Goal: Transaction & Acquisition: Purchase product/service

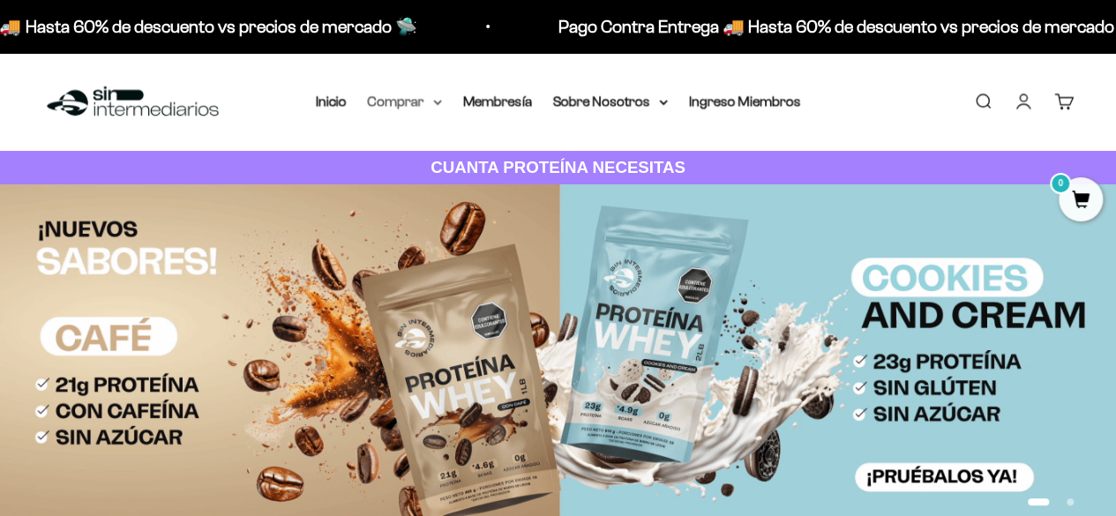
click at [408, 107] on summary "Comprar" at bounding box center [405, 101] width 74 height 23
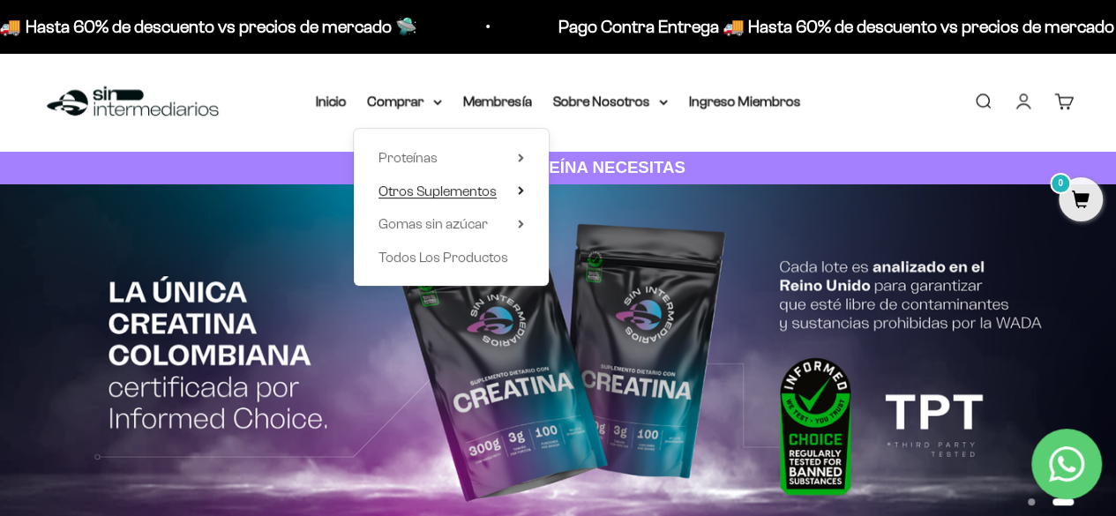
click at [522, 186] on icon at bounding box center [521, 190] width 6 height 9
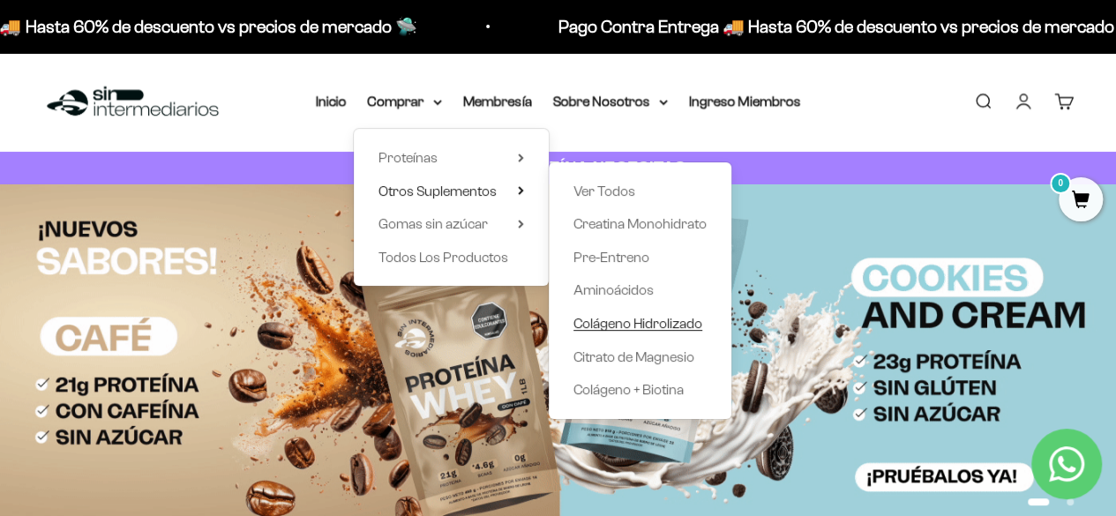
click at [627, 320] on span "Colágeno Hidrolizado" at bounding box center [638, 323] width 129 height 15
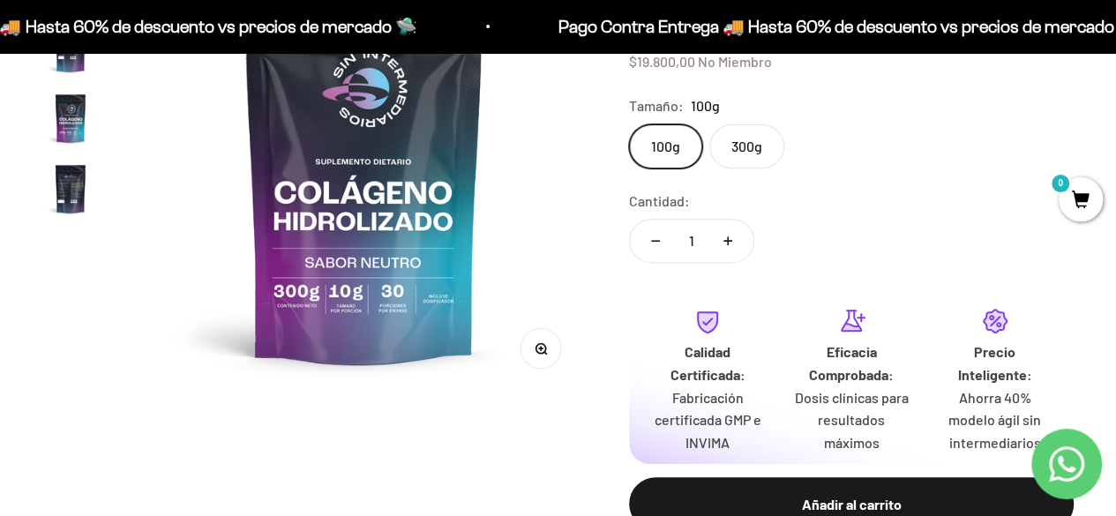
click at [738, 140] on label "300g" at bounding box center [747, 146] width 75 height 44
click at [629, 124] on input "300g" at bounding box center [628, 124] width 1 height 1
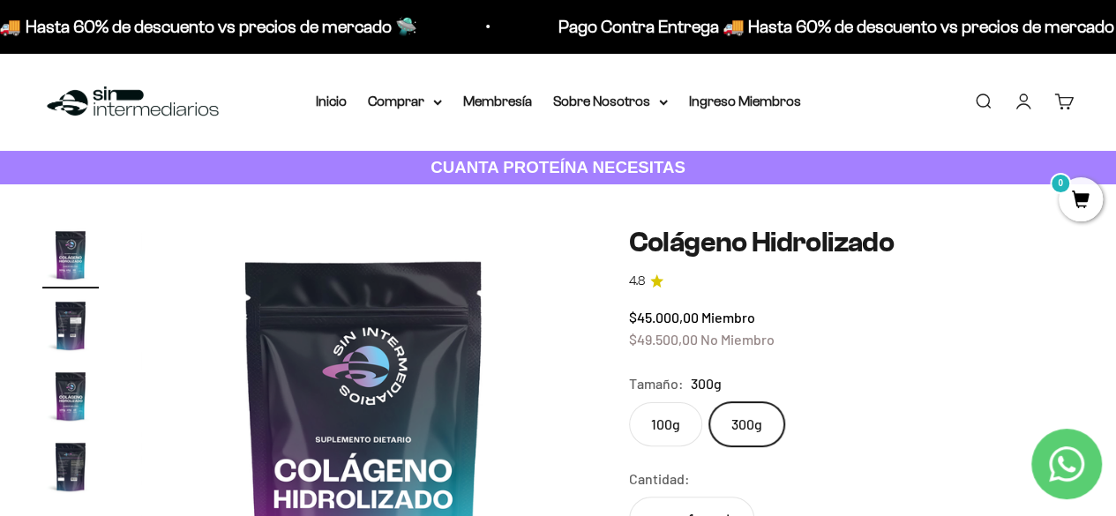
click at [1024, 101] on link "Iniciar sesión" at bounding box center [1023, 101] width 19 height 19
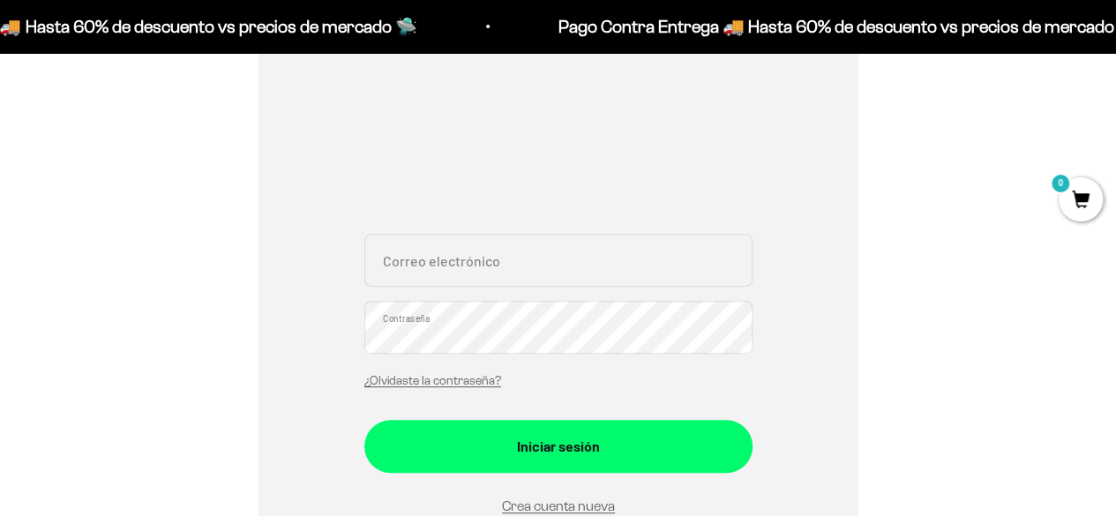
scroll to position [244, 0]
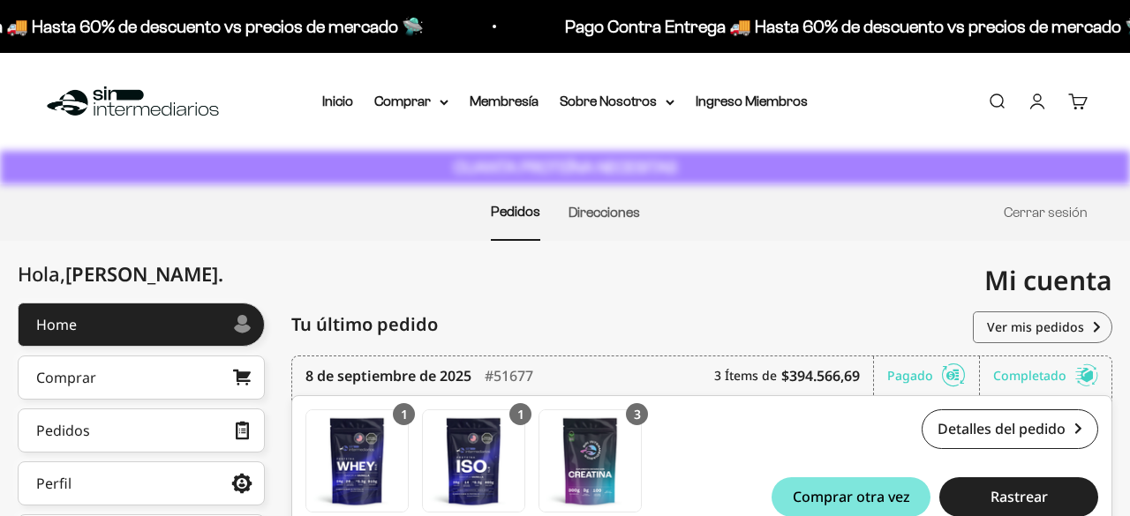
click at [523, 116] on div "Menú [GEOGRAPHIC_DATA] Inicio Comprar Proteínas Ver Todos Whey Iso Vegan Pancak…" at bounding box center [565, 102] width 1130 height 98
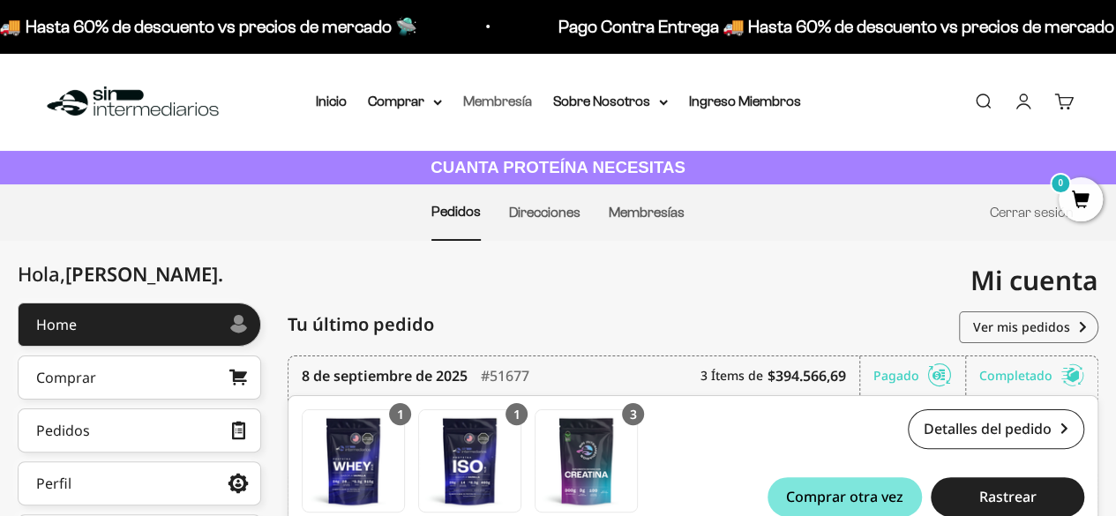
click at [506, 103] on link "Membresía" at bounding box center [497, 101] width 69 height 15
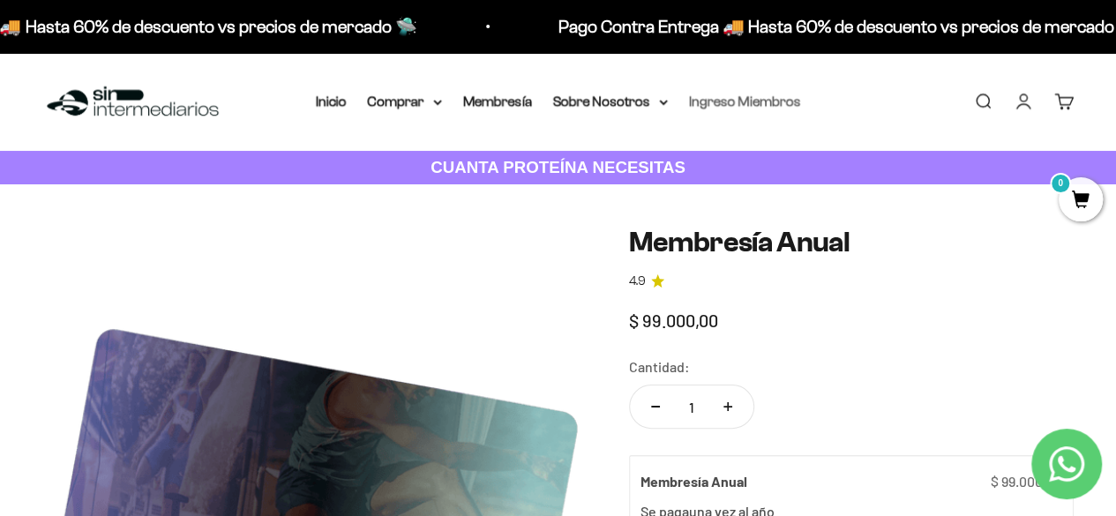
click at [759, 98] on link "Ingreso Miembros" at bounding box center [745, 101] width 112 height 15
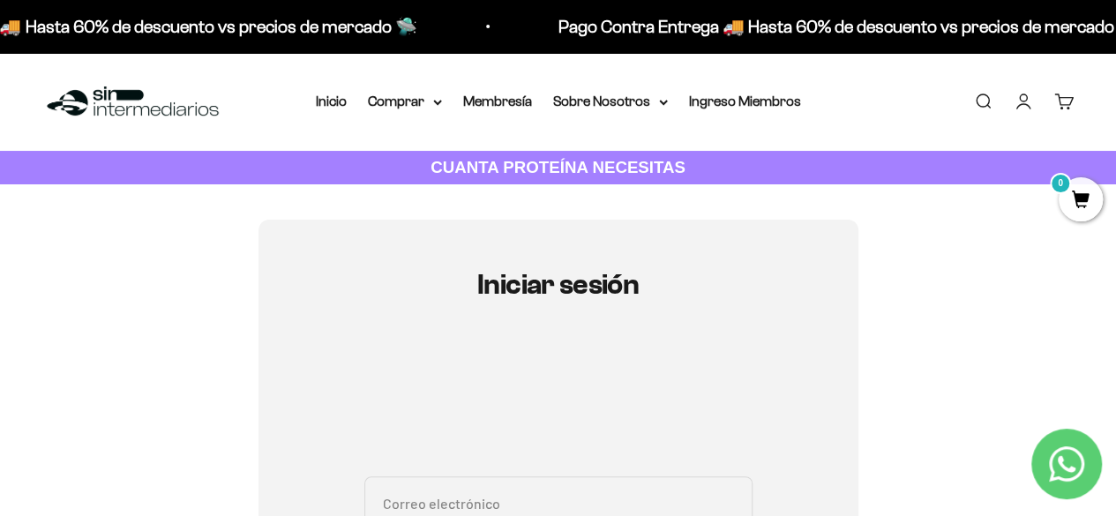
click at [1024, 97] on link "Cuenta" at bounding box center [1023, 101] width 19 height 19
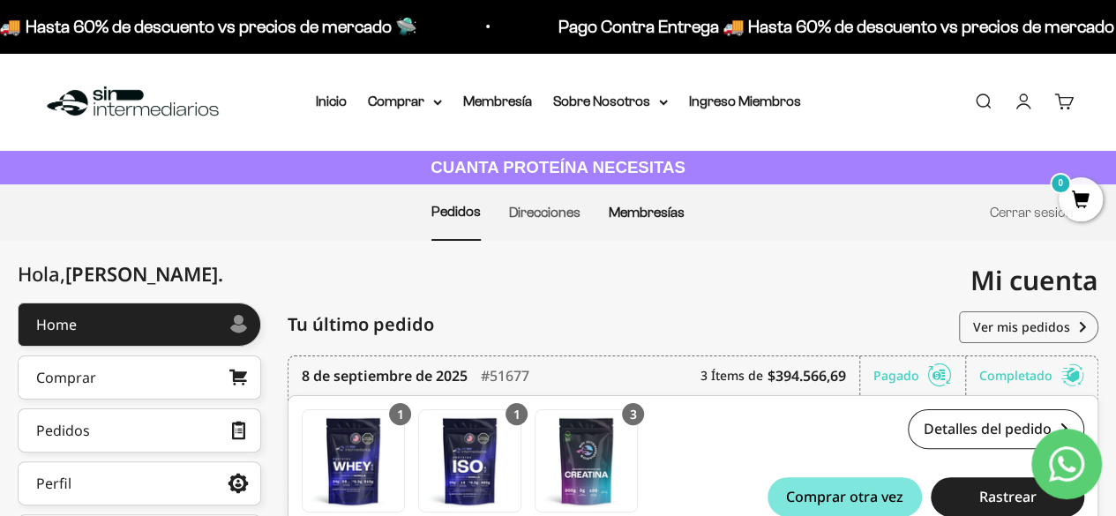
click at [665, 219] on link "Membresías" at bounding box center [647, 212] width 76 height 15
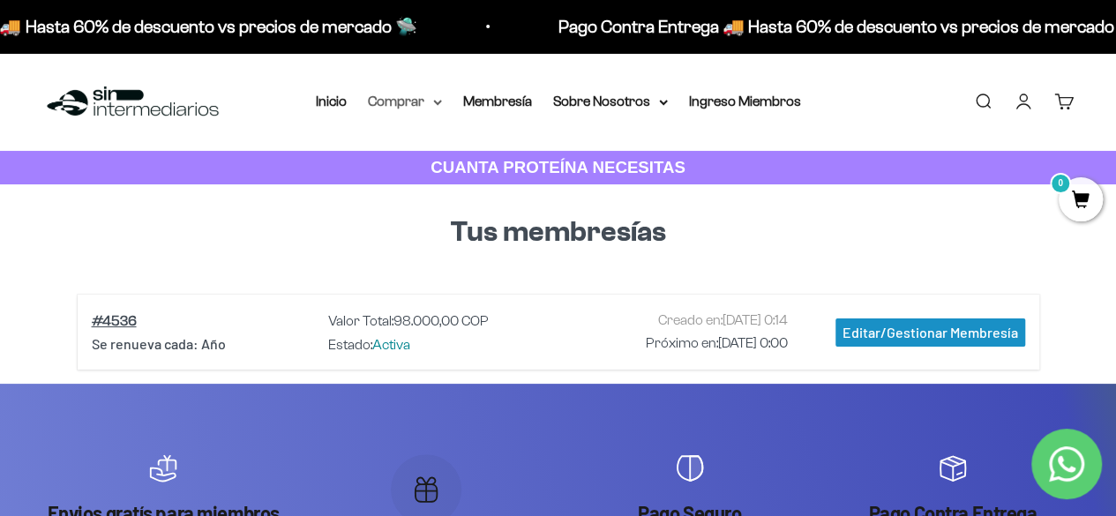
click at [408, 96] on summary "Comprar" at bounding box center [405, 101] width 74 height 23
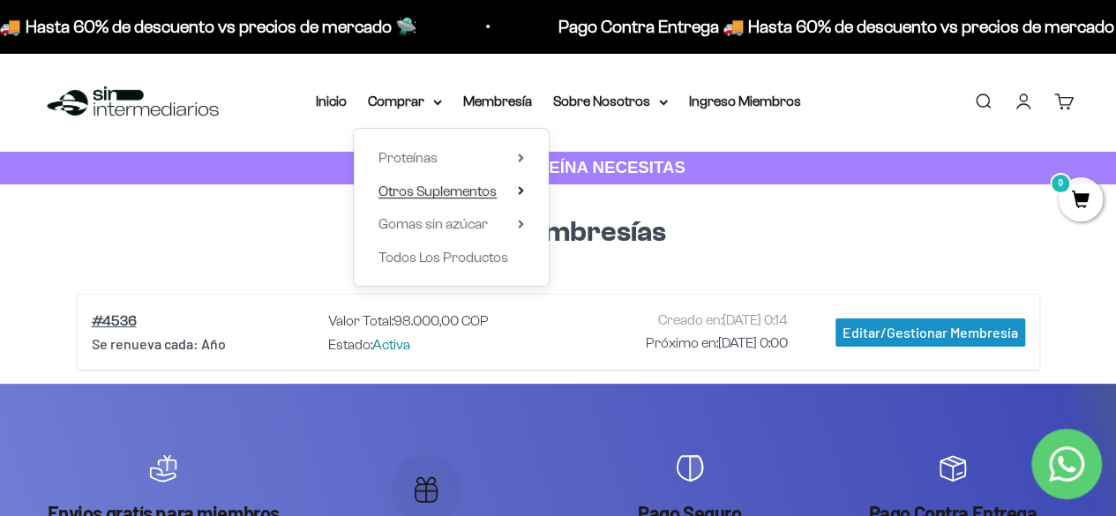
click at [491, 192] on span "Otros Suplementos" at bounding box center [438, 191] width 118 height 15
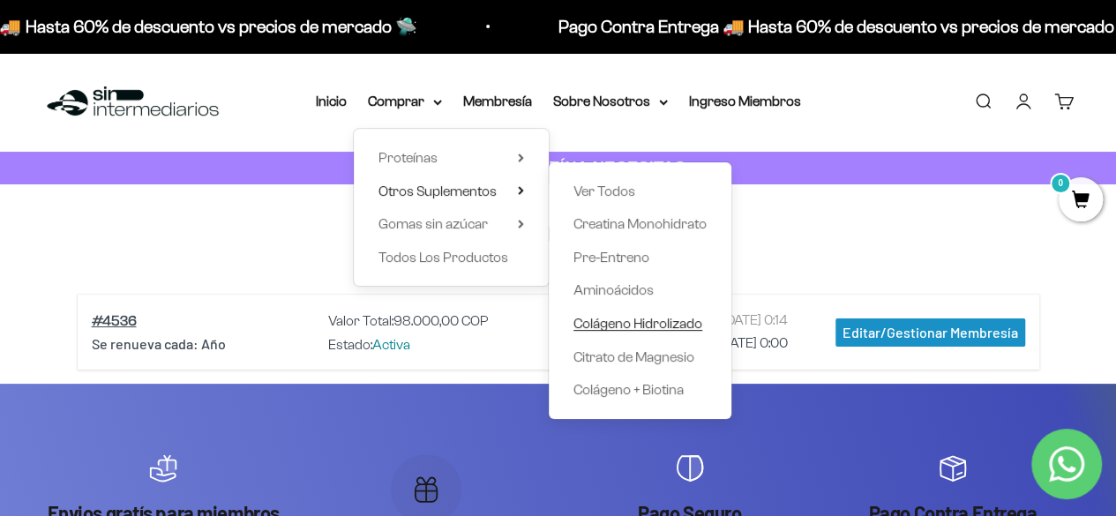
click at [612, 329] on span "Colágeno Hidrolizado" at bounding box center [638, 323] width 129 height 15
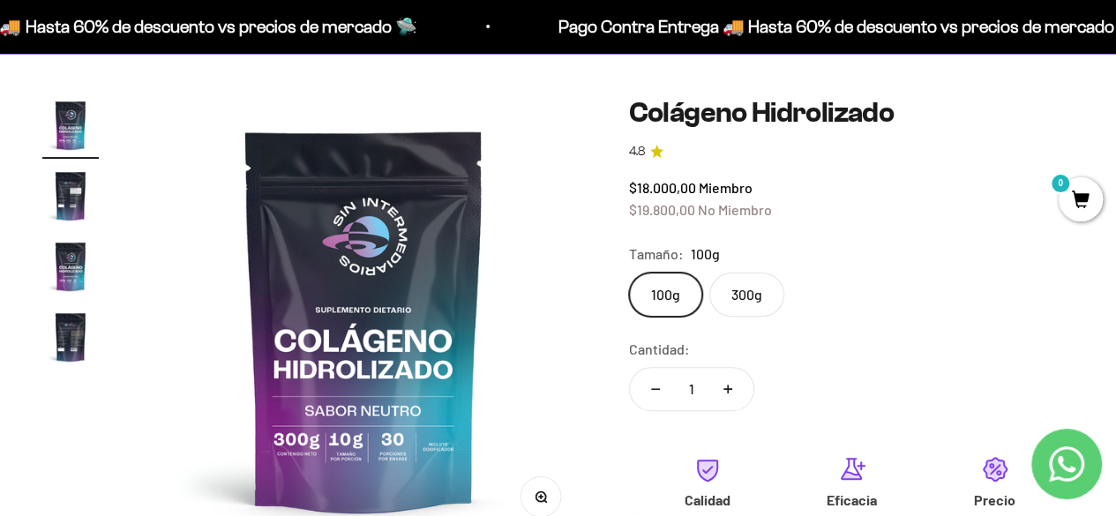
click at [755, 297] on label "300g" at bounding box center [747, 295] width 75 height 44
click at [629, 273] on input "300g" at bounding box center [628, 272] width 1 height 1
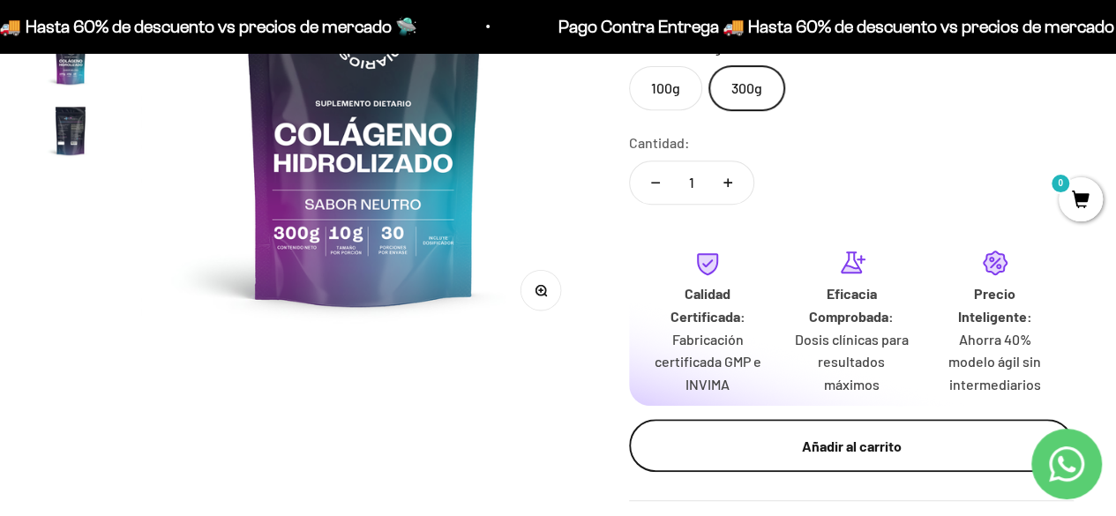
click at [789, 437] on div "Añadir al carrito" at bounding box center [852, 446] width 374 height 23
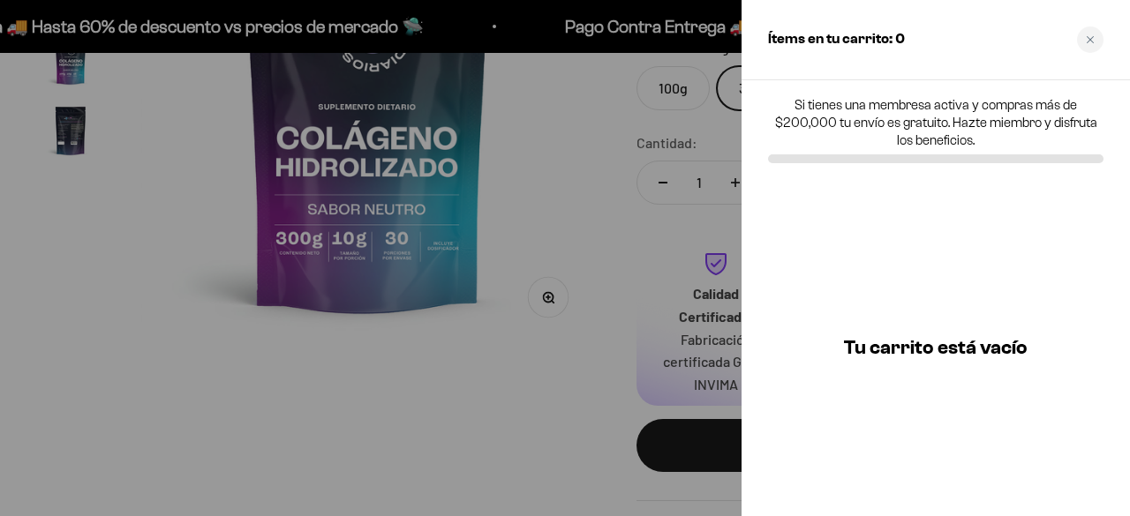
click at [570, 349] on div at bounding box center [565, 258] width 1130 height 516
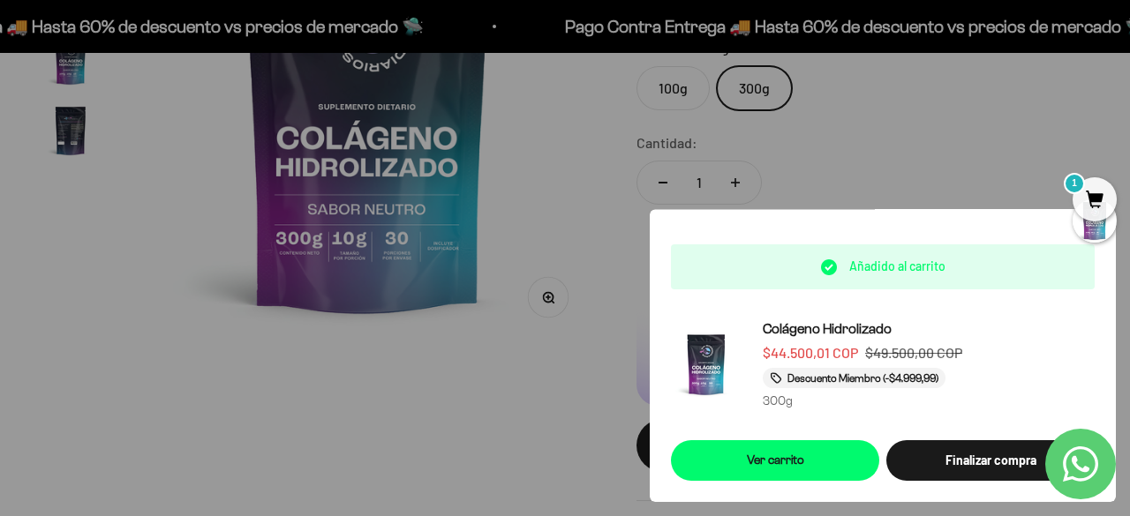
click at [860, 157] on div at bounding box center [565, 258] width 1130 height 516
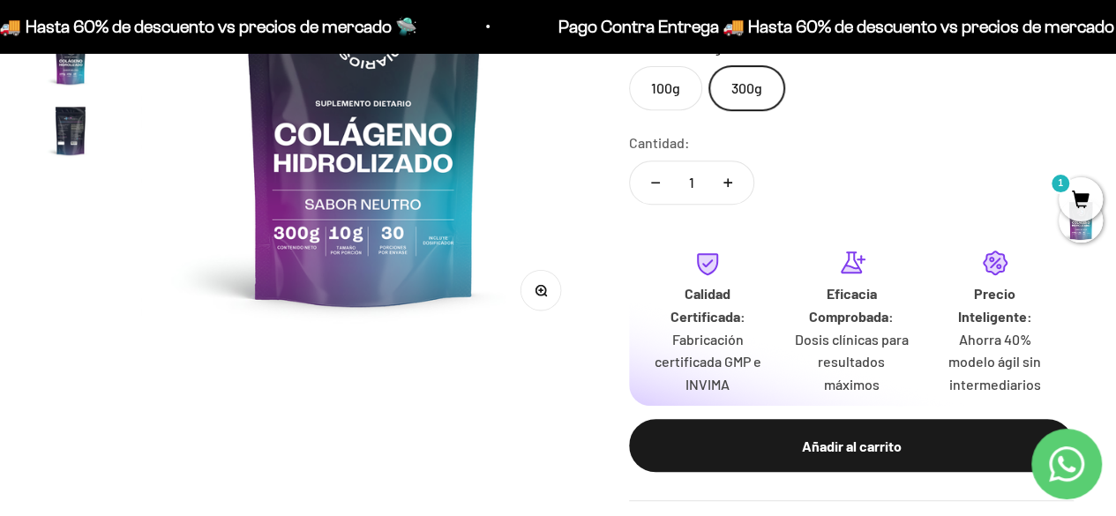
scroll to position [0, 0]
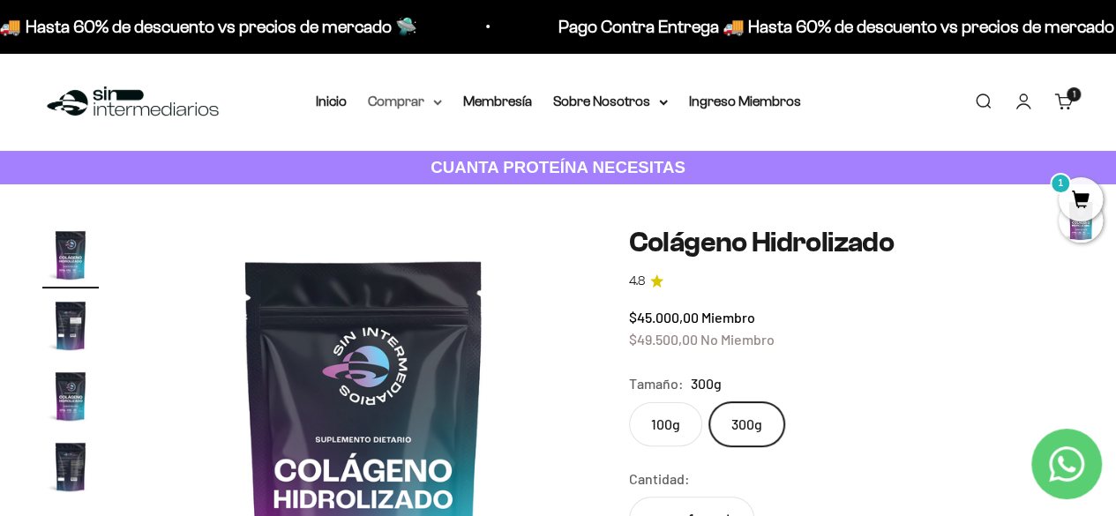
click at [392, 109] on summary "Comprar" at bounding box center [405, 101] width 74 height 23
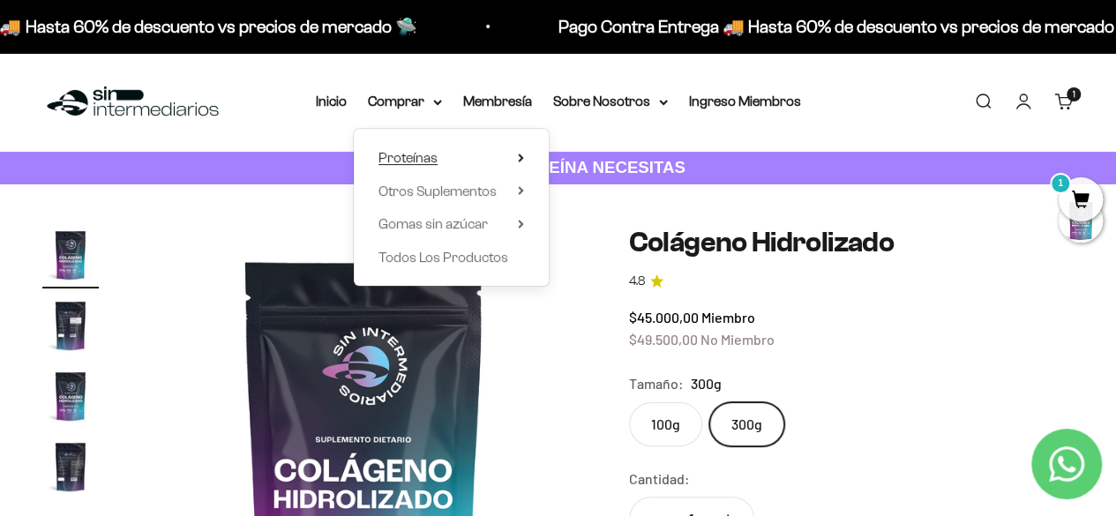
click at [495, 159] on summary "Proteínas" at bounding box center [452, 158] width 146 height 23
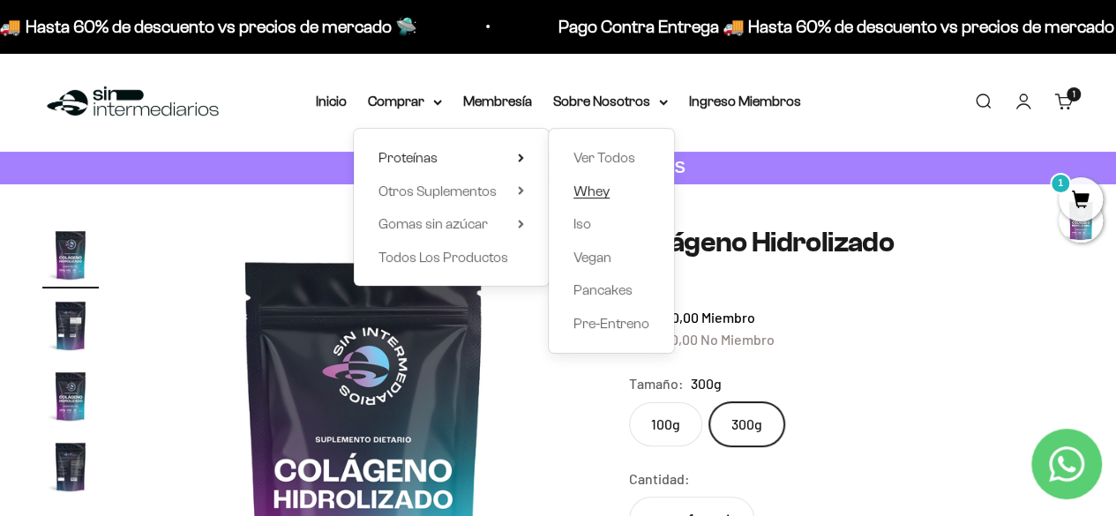
click at [600, 193] on span "Whey" at bounding box center [592, 191] width 36 height 15
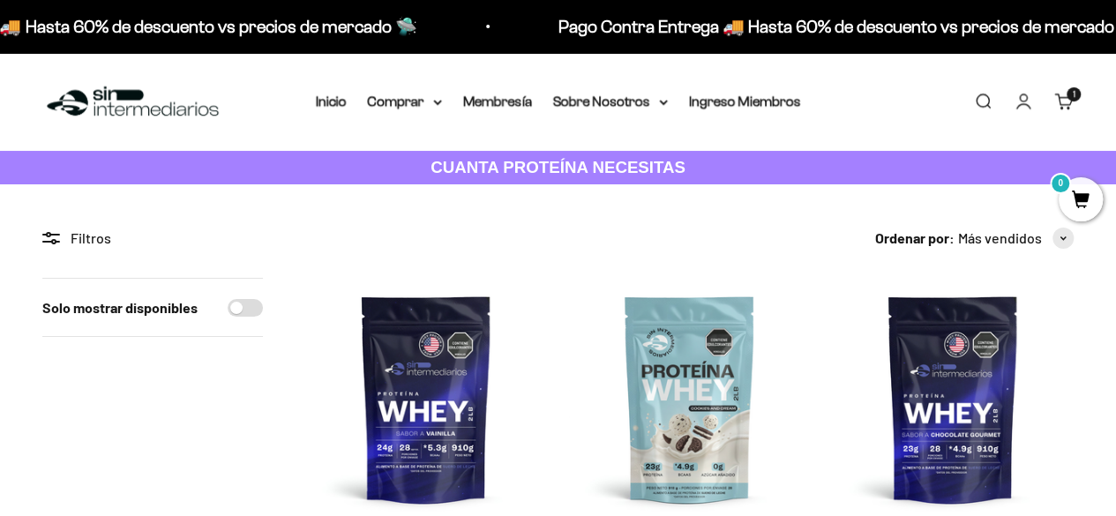
scroll to position [189, 0]
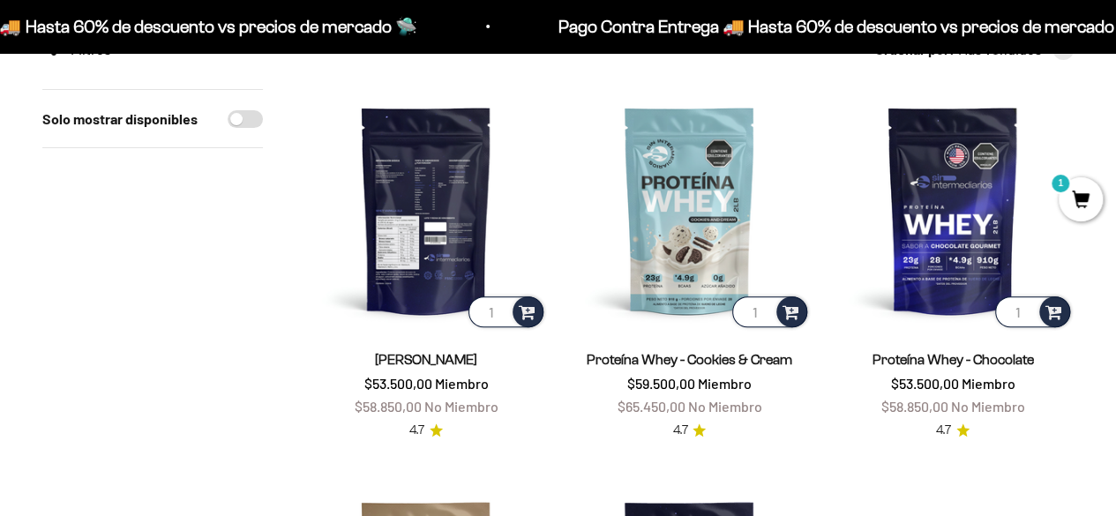
click at [429, 252] on img at bounding box center [426, 210] width 242 height 242
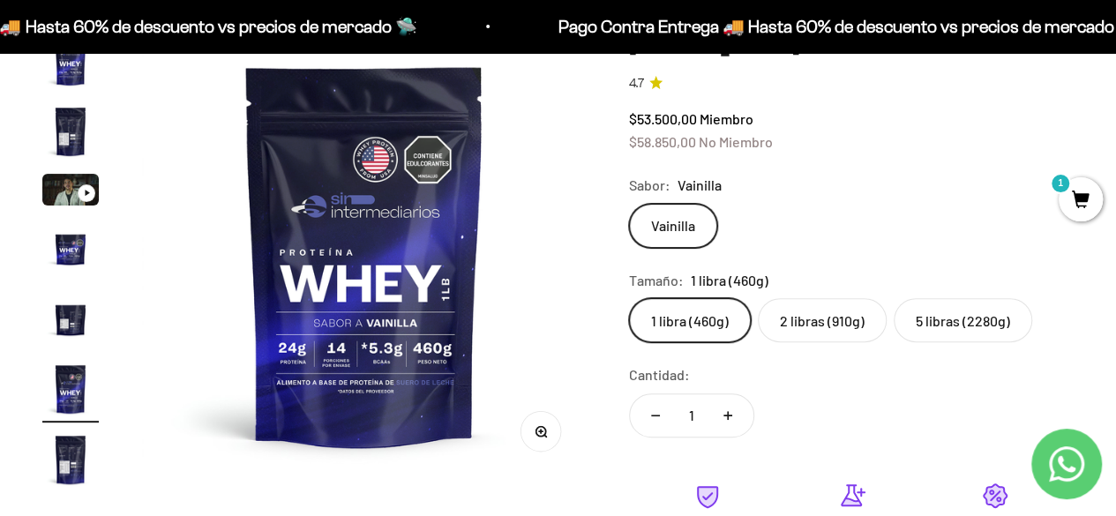
scroll to position [238, 0]
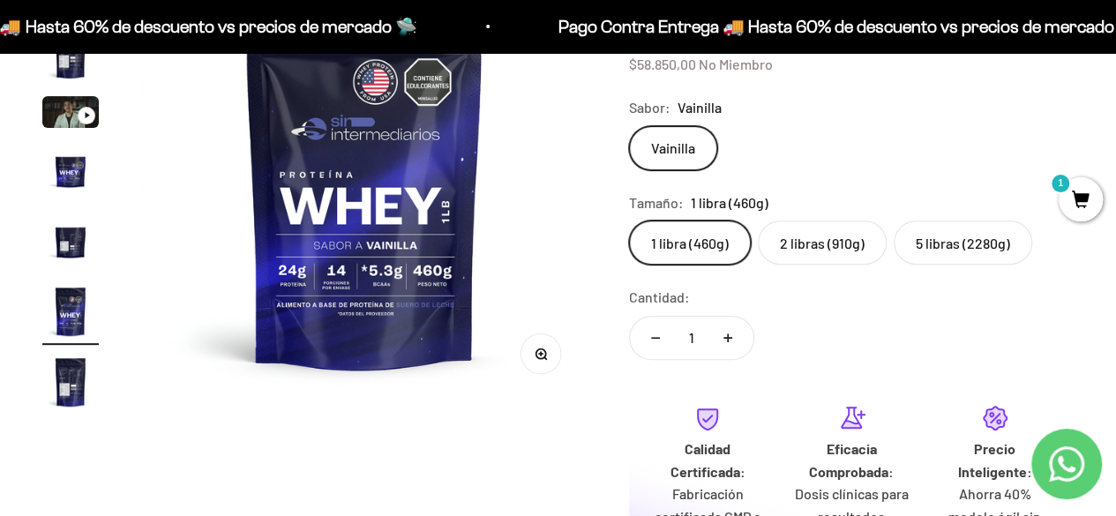
click at [817, 229] on label "2 libras (910g)" at bounding box center [822, 243] width 129 height 44
click at [629, 221] on input "2 libras (910g)" at bounding box center [628, 220] width 1 height 1
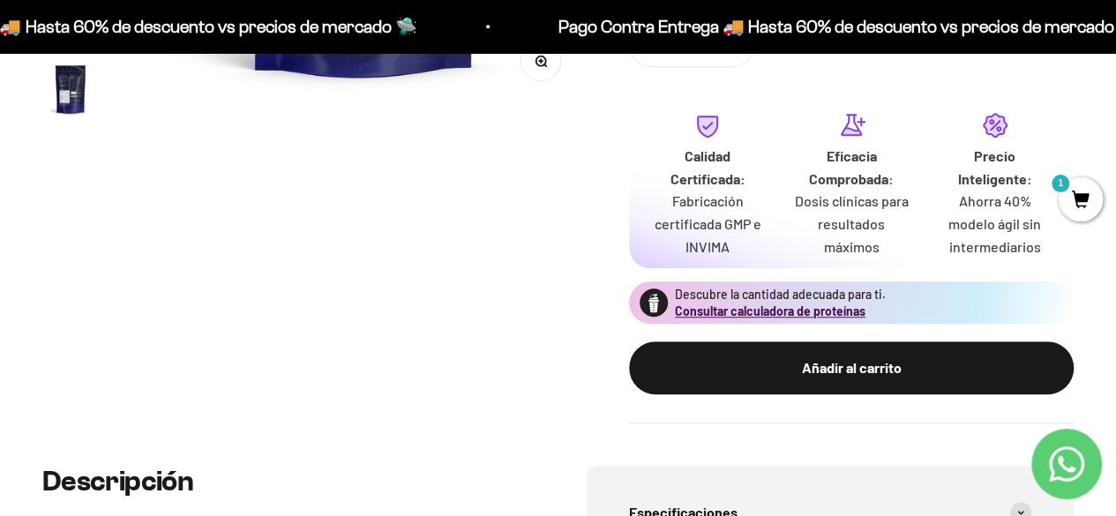
scroll to position [646, 0]
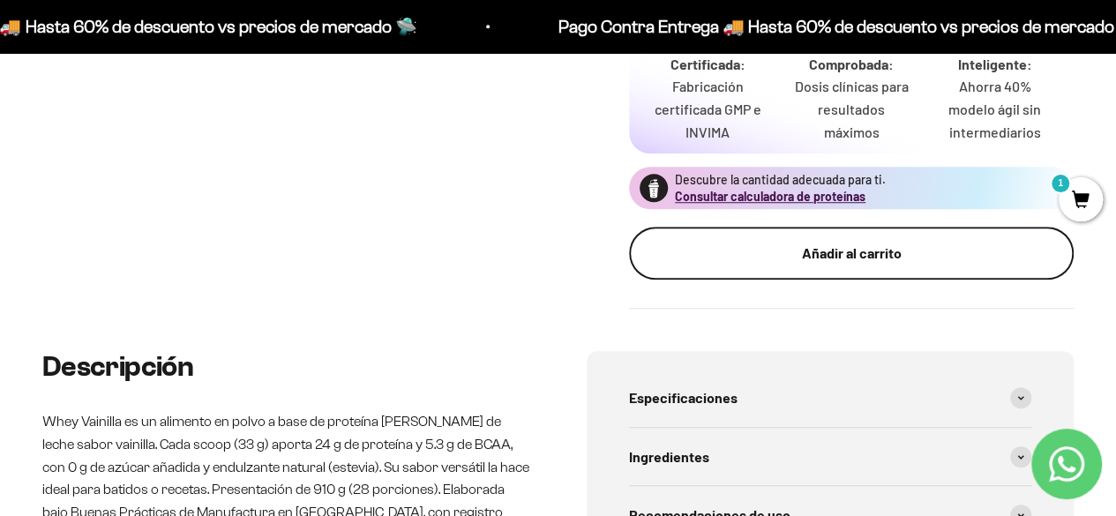
click at [807, 244] on div "Añadir al carrito" at bounding box center [852, 253] width 374 height 23
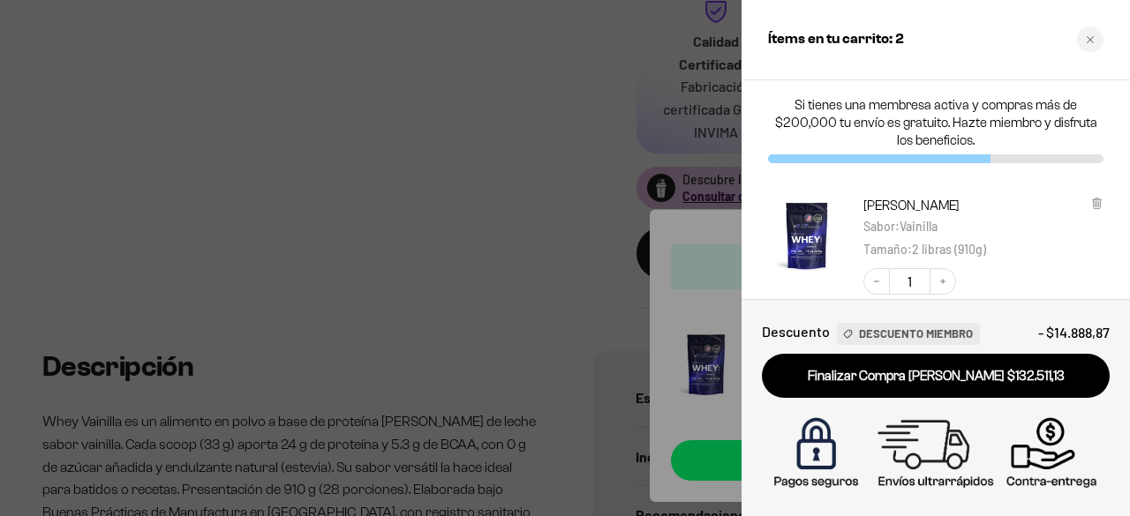
click at [436, 184] on div at bounding box center [565, 258] width 1130 height 516
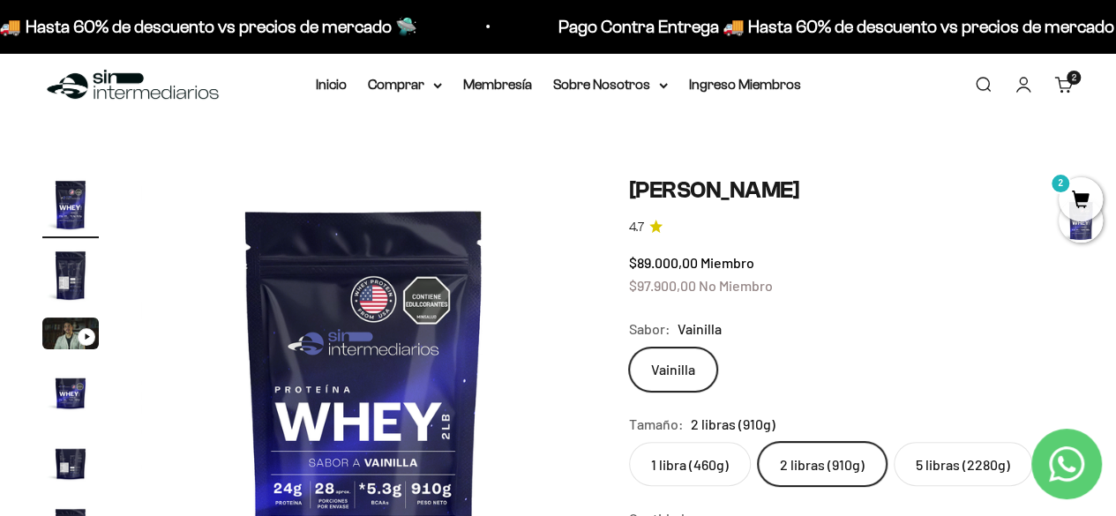
scroll to position [0, 0]
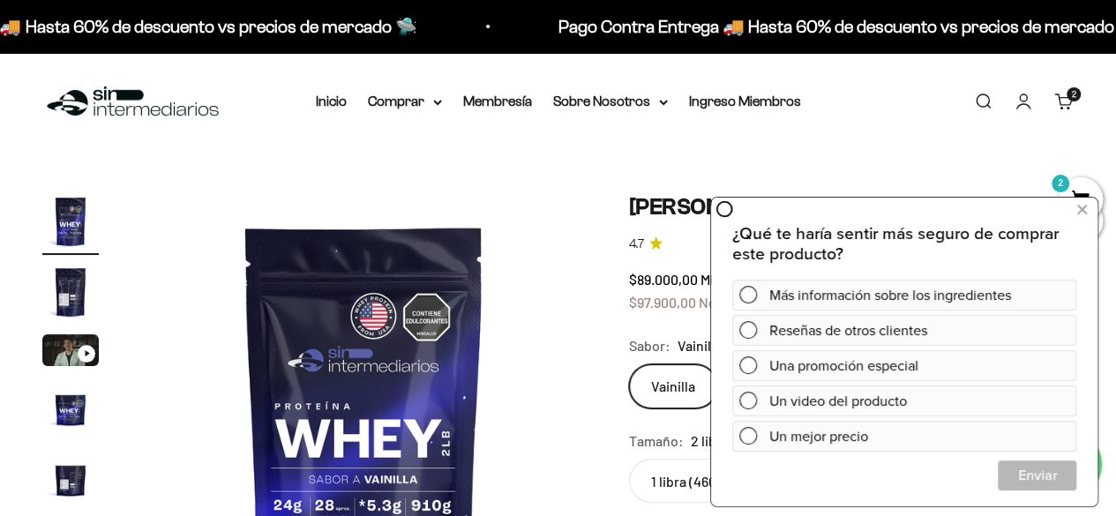
click at [408, 87] on div "Menú Buscar Inicio Comprar Proteínas Ver Todos Whey Iso Vegan Pancakes Pre-Entr…" at bounding box center [558, 102] width 1116 height 98
click at [412, 98] on summary "Comprar" at bounding box center [405, 101] width 74 height 23
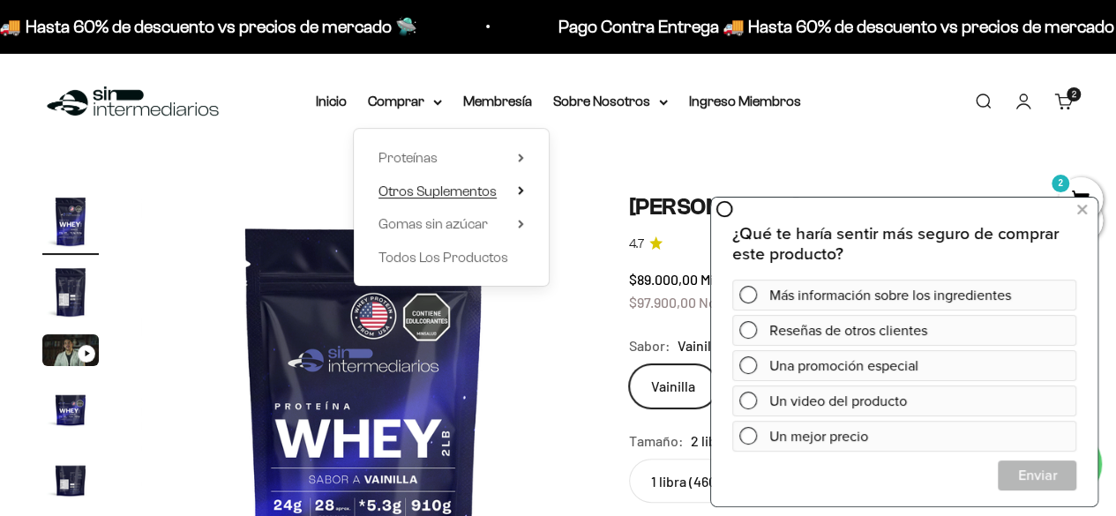
click at [463, 194] on span "Otros Suplementos" at bounding box center [438, 191] width 118 height 15
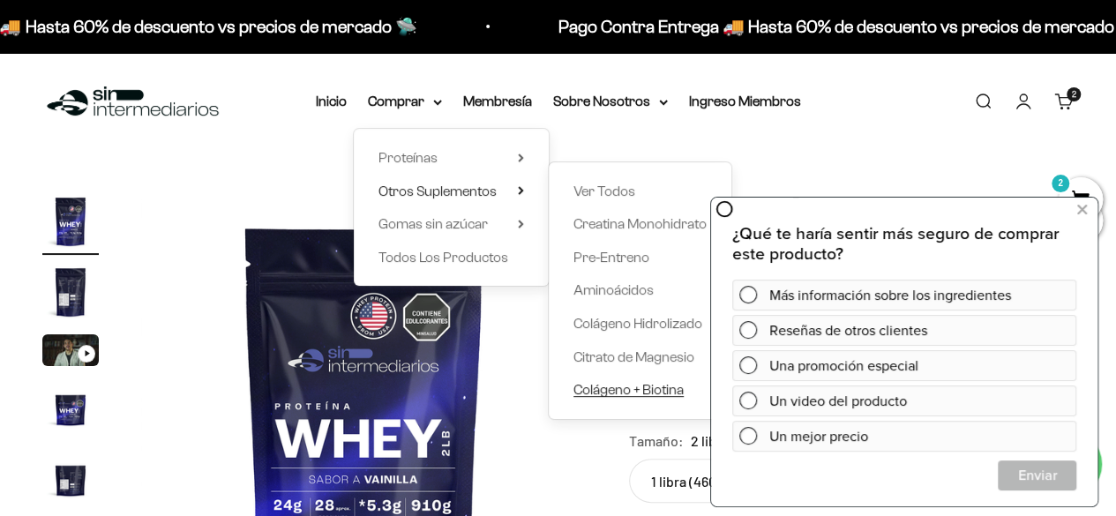
click at [627, 391] on span "Colágeno + Biotina" at bounding box center [629, 389] width 110 height 15
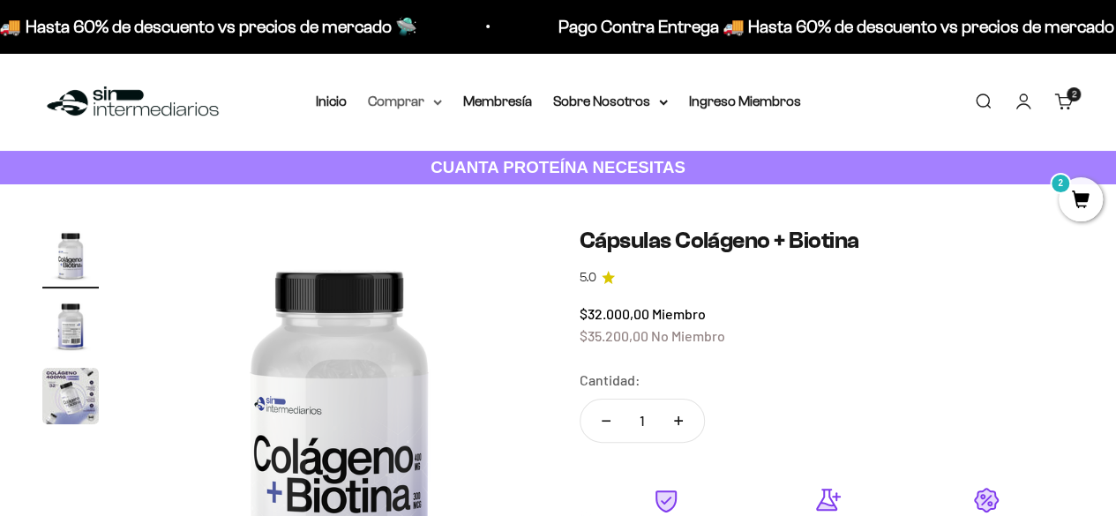
click at [395, 96] on summary "Comprar" at bounding box center [405, 101] width 74 height 23
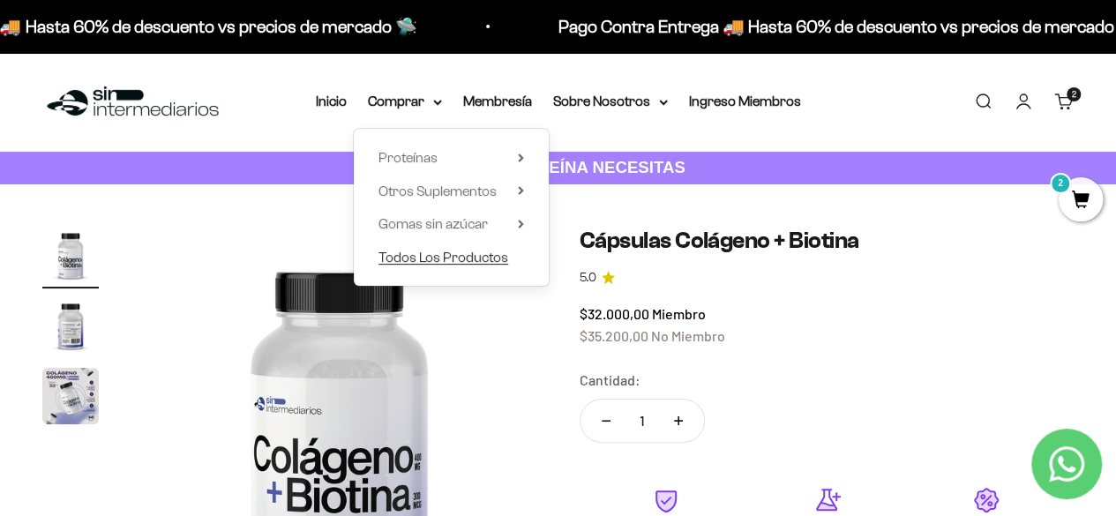
click at [439, 253] on span "Todos Los Productos" at bounding box center [444, 257] width 130 height 15
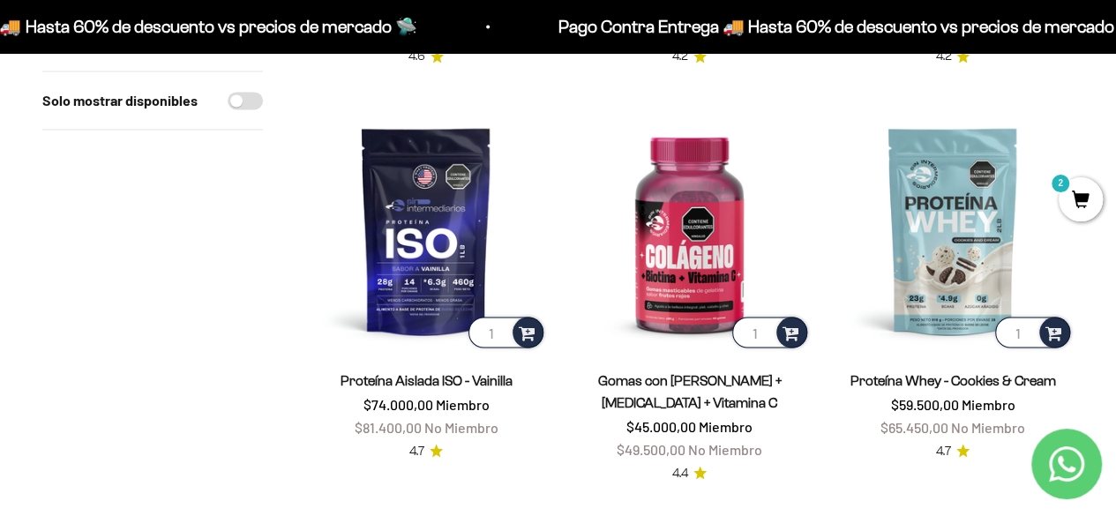
scroll to position [1483, 0]
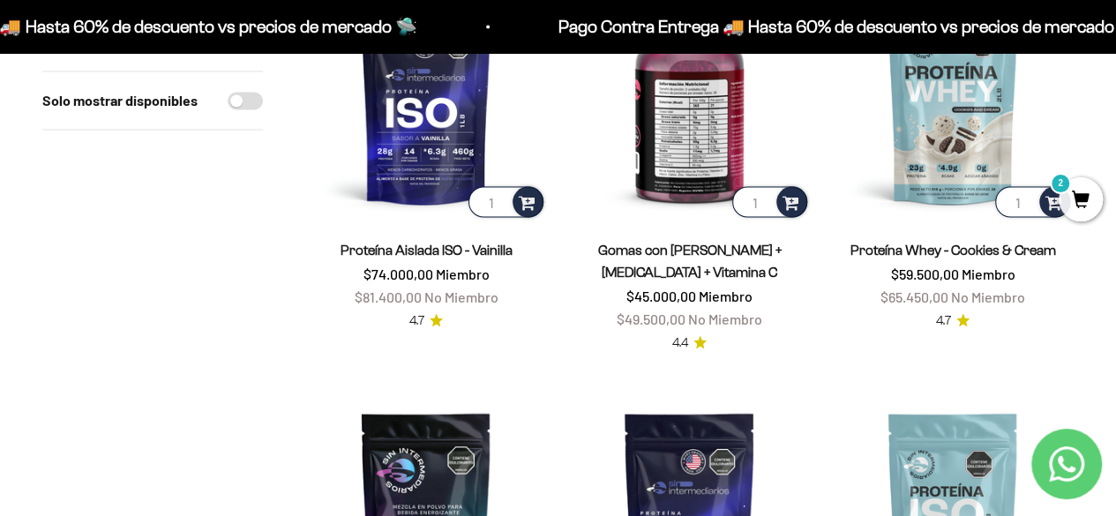
click at [703, 163] on img at bounding box center [689, 100] width 242 height 242
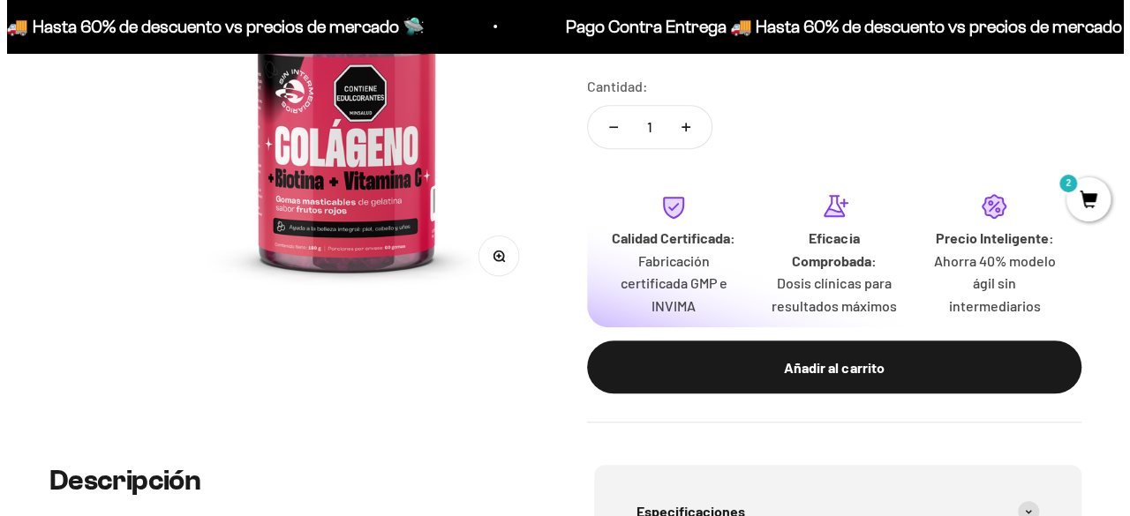
scroll to position [322, 0]
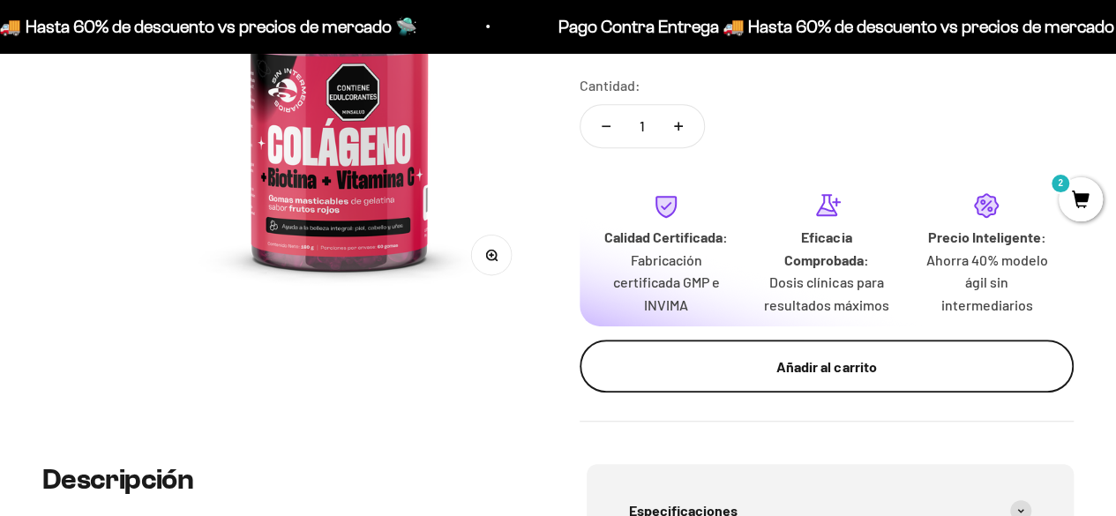
click at [738, 350] on button "Añadir al carrito" at bounding box center [827, 366] width 495 height 53
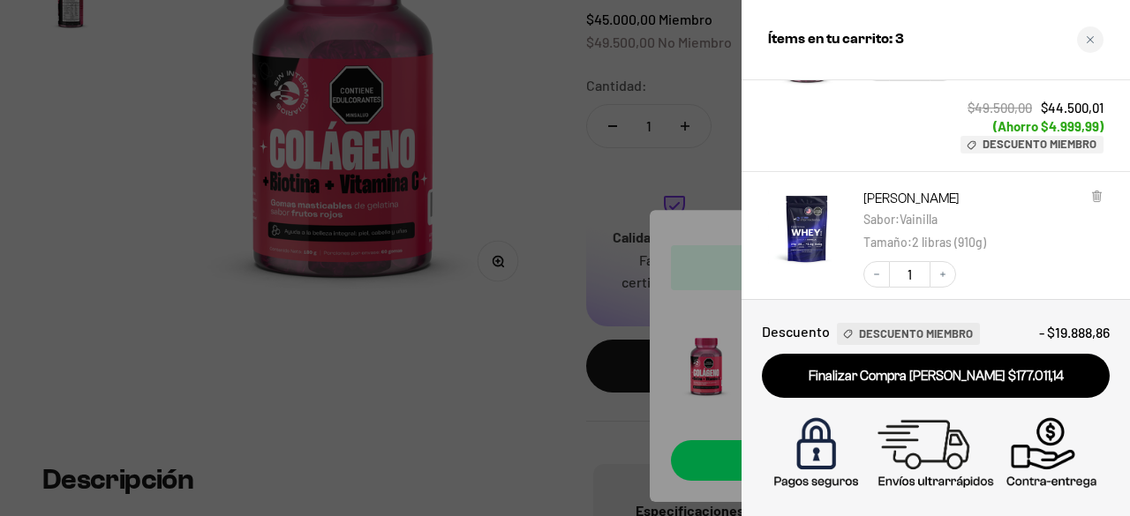
scroll to position [65, 0]
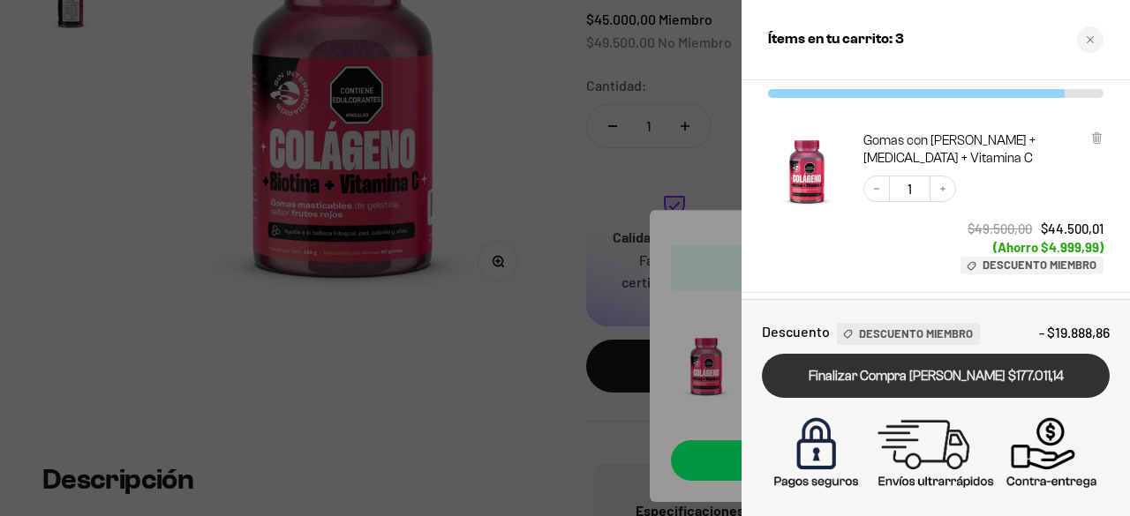
click at [1011, 368] on link "Finalizar Compra [PERSON_NAME] $177.011,14" at bounding box center [936, 376] width 348 height 45
